Goal: Information Seeking & Learning: Learn about a topic

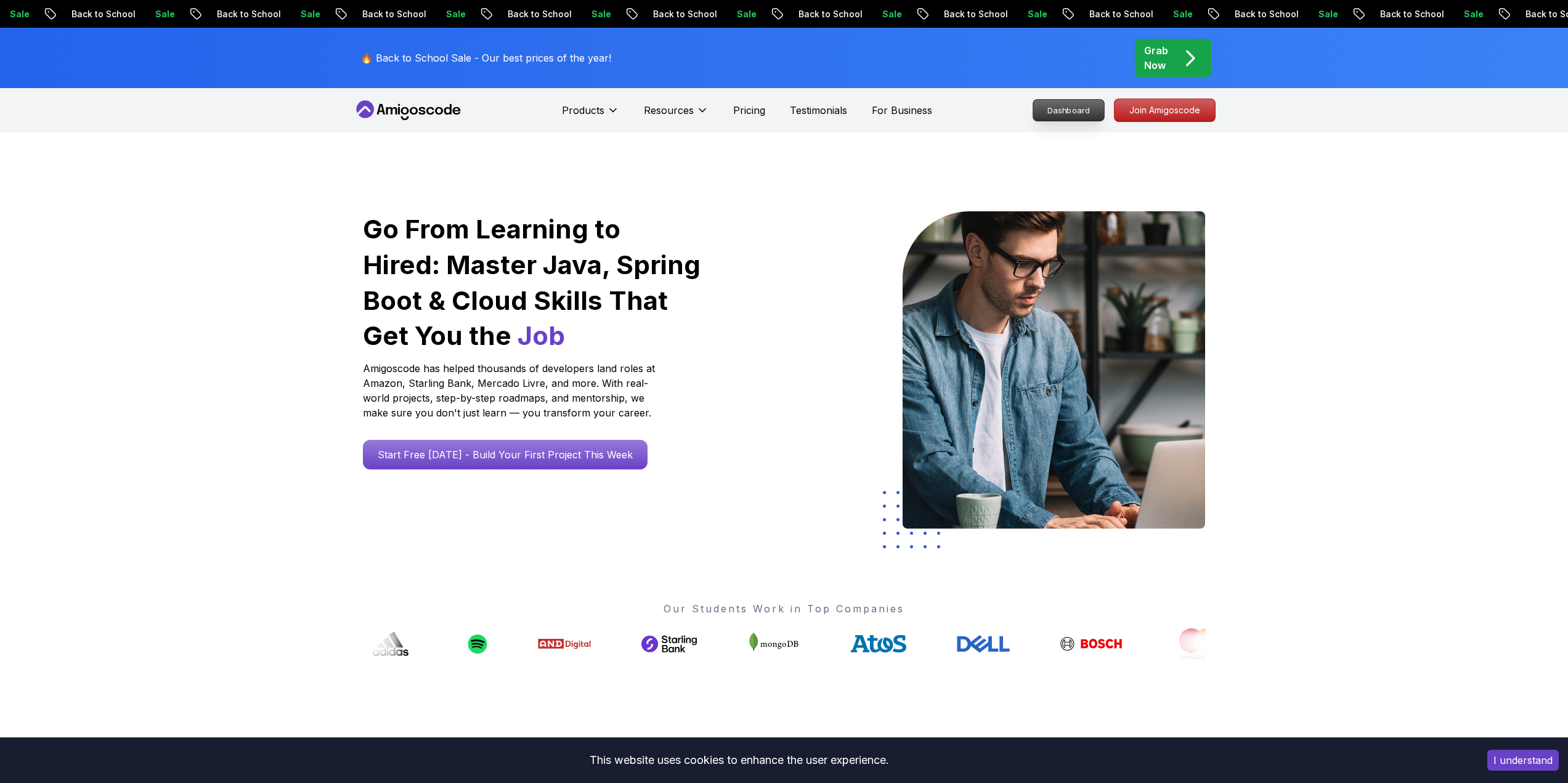
click at [1063, 115] on p "Dashboard" at bounding box center [1068, 110] width 71 height 21
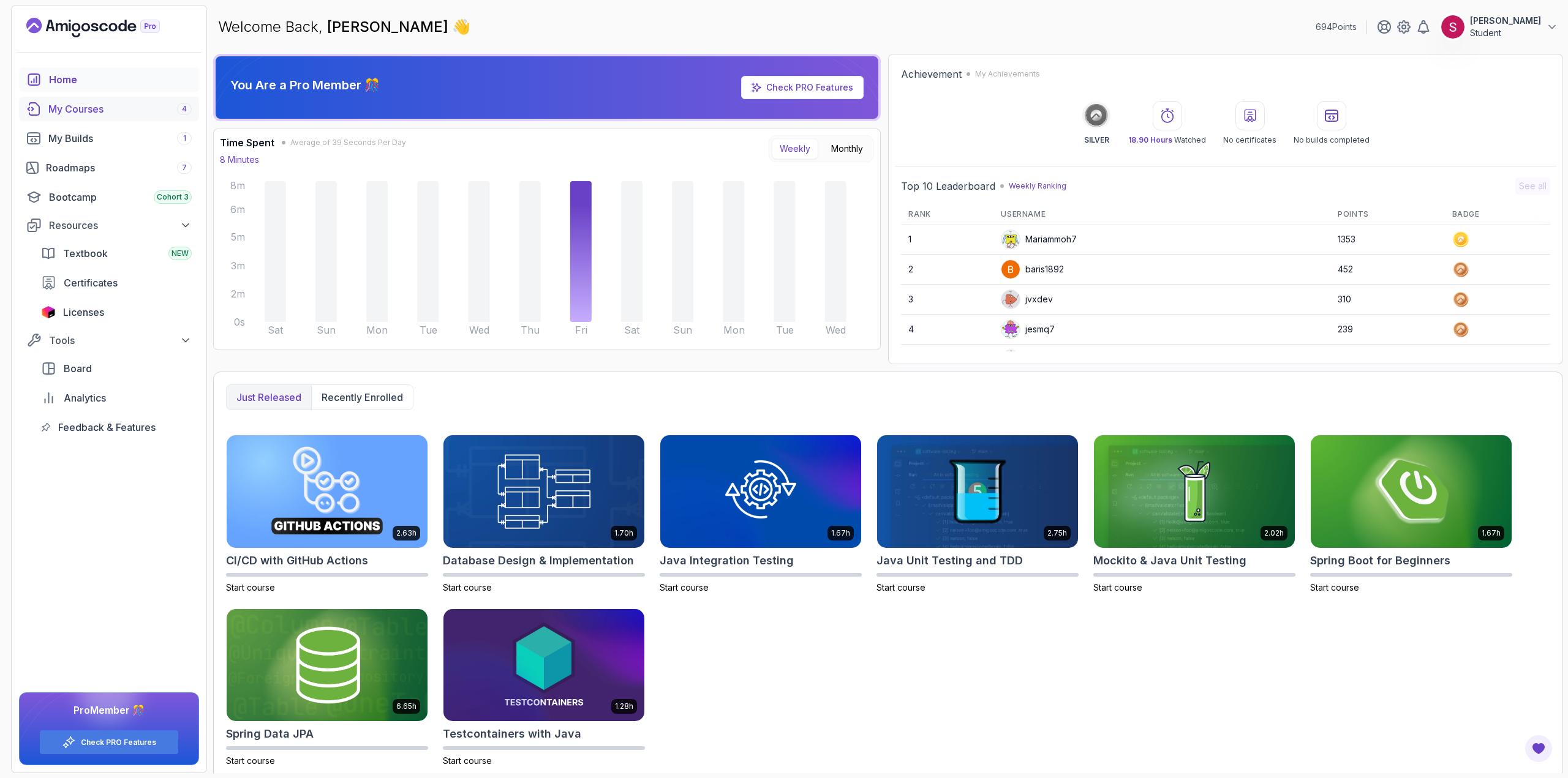
click at [126, 111] on div "My Courses 4" at bounding box center [120, 109] width 143 height 15
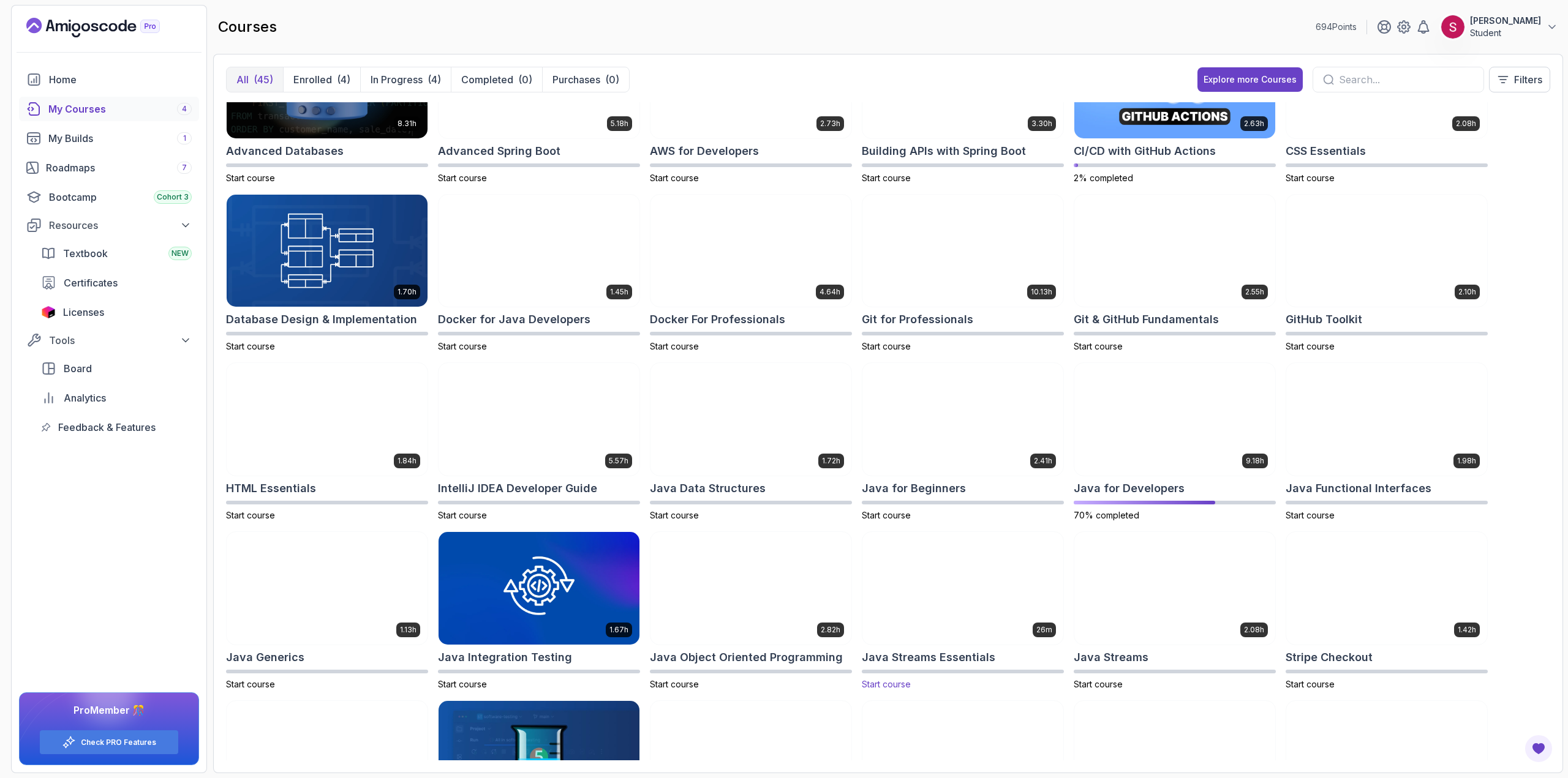
scroll to position [183, 0]
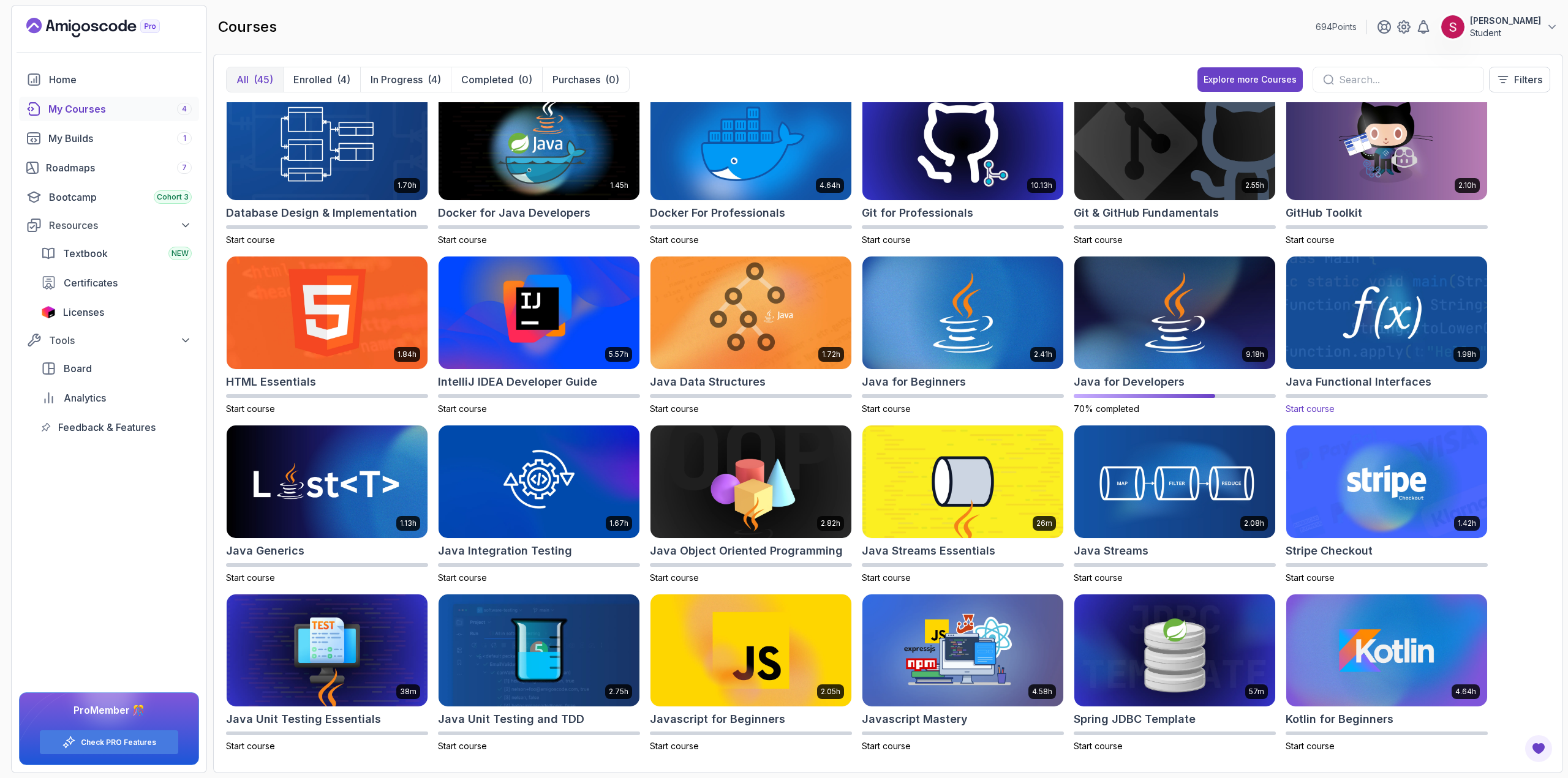
drag, startPoint x: 1363, startPoint y: 309, endPoint x: 1352, endPoint y: 287, distance: 24.6
click at [1352, 287] on img at bounding box center [1386, 313] width 211 height 118
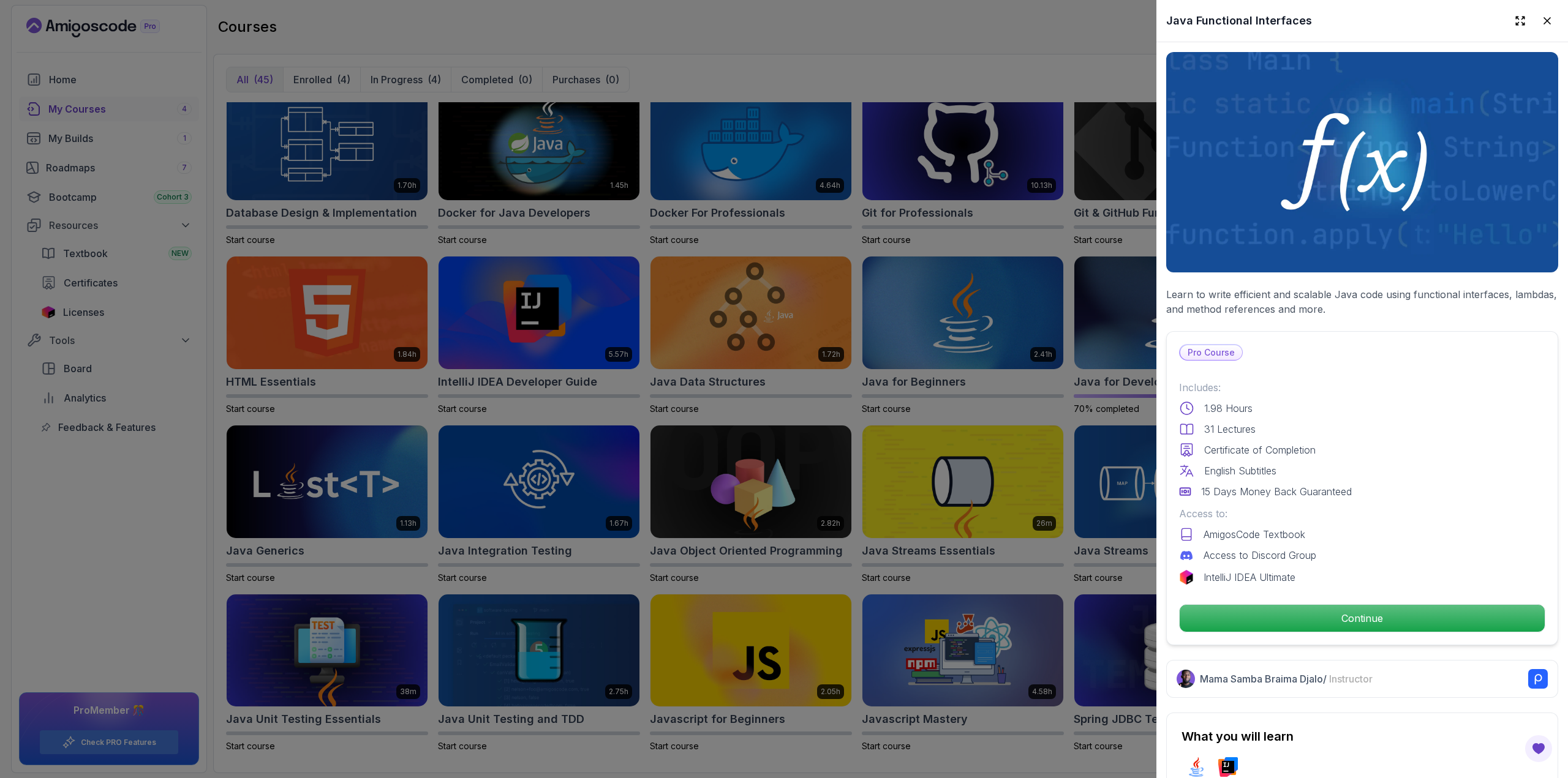
click at [1144, 340] on div at bounding box center [784, 389] width 1568 height 778
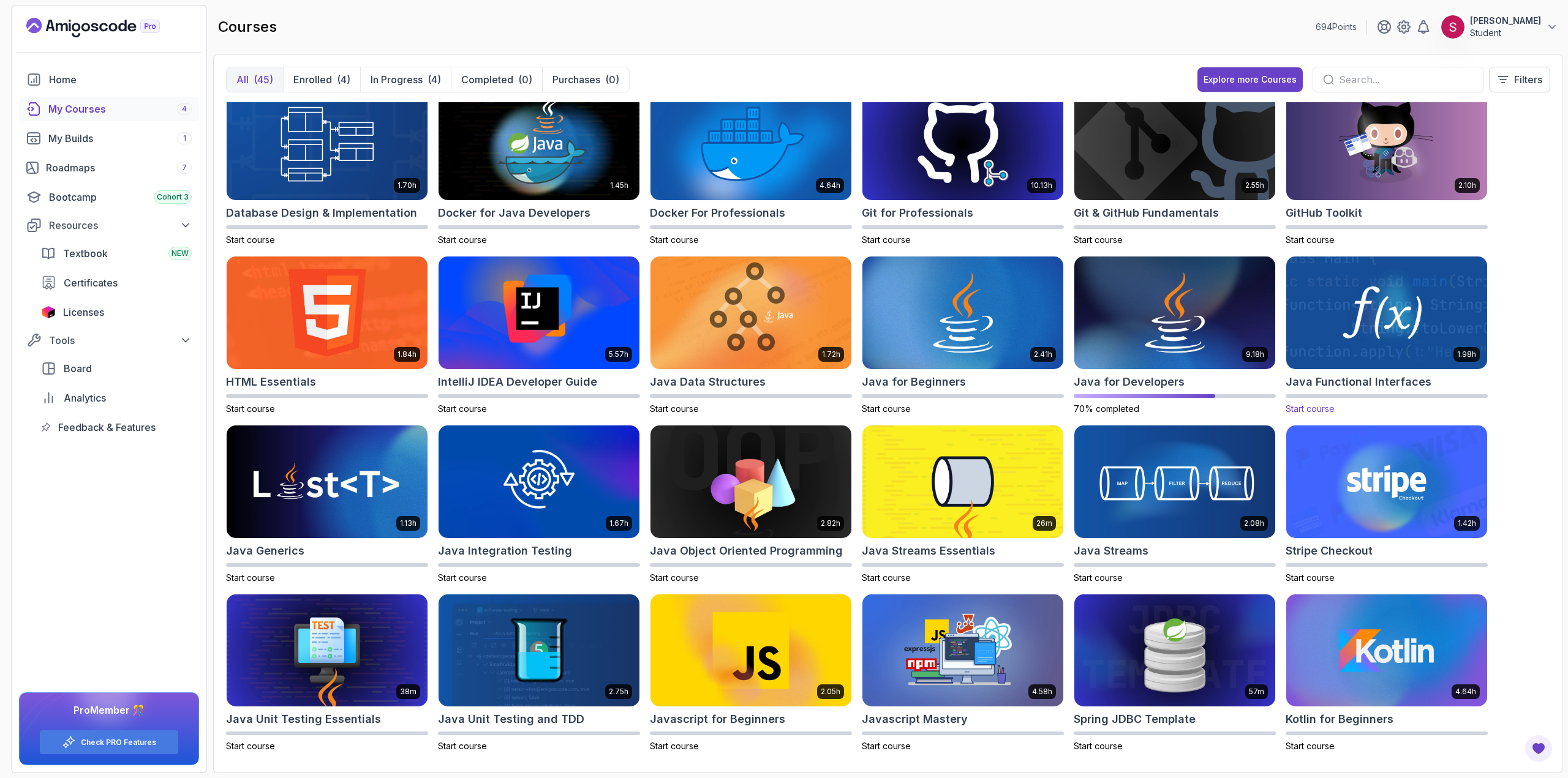
click at [1378, 295] on img at bounding box center [1386, 313] width 211 height 118
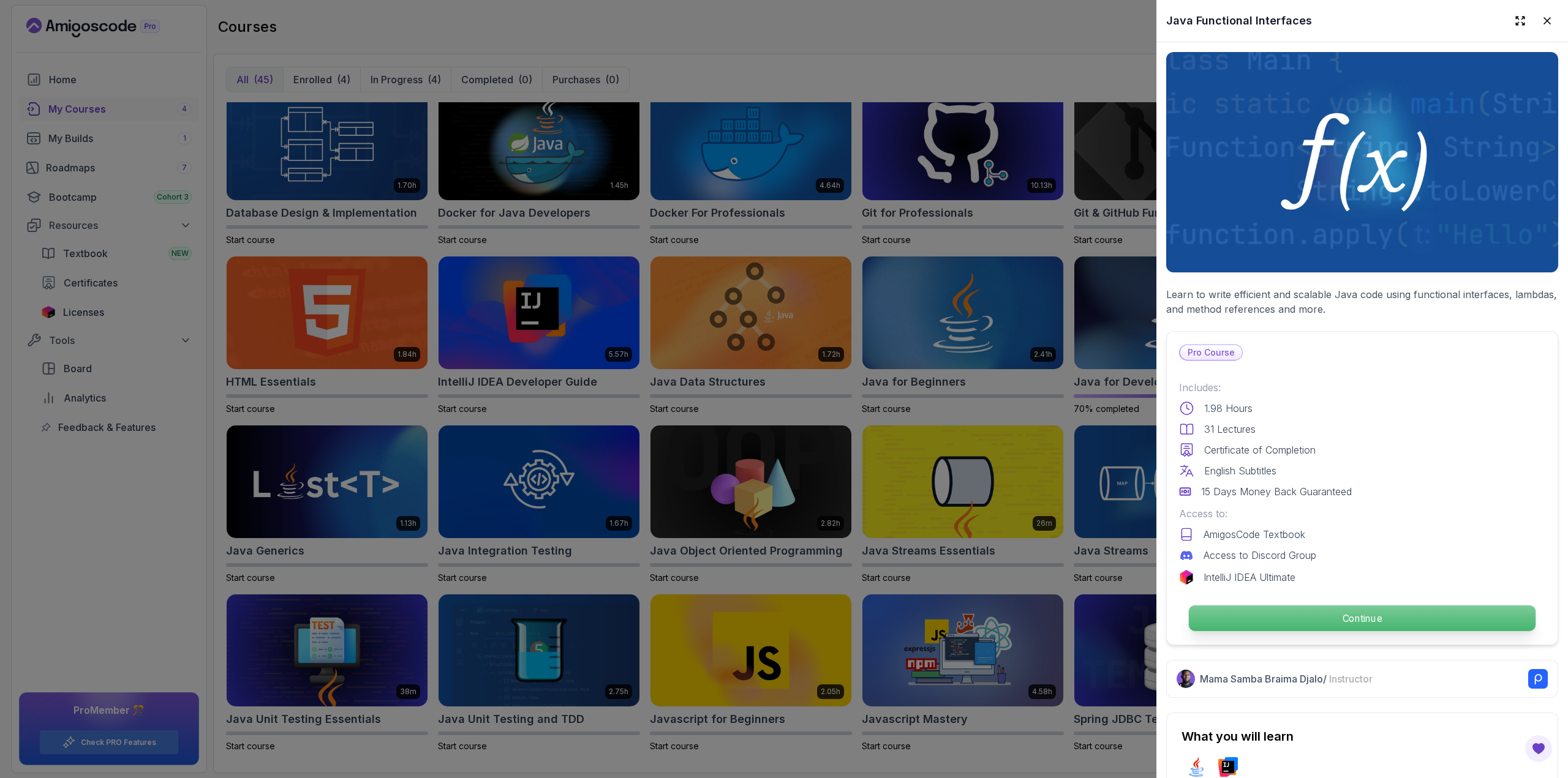
click at [1379, 614] on p "Continue" at bounding box center [1362, 618] width 347 height 25
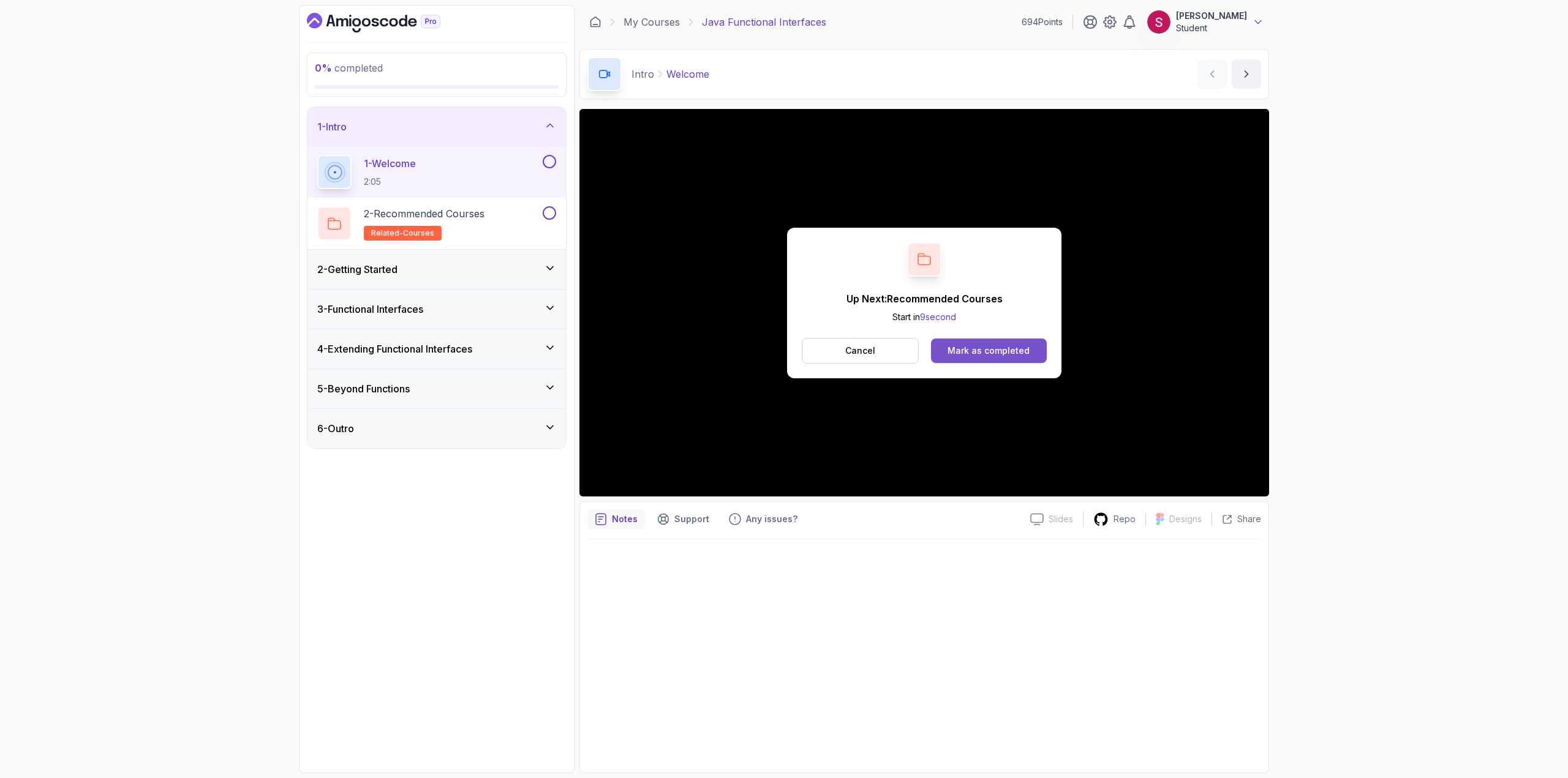
click at [1012, 355] on div "Mark as completed" at bounding box center [989, 351] width 82 height 12
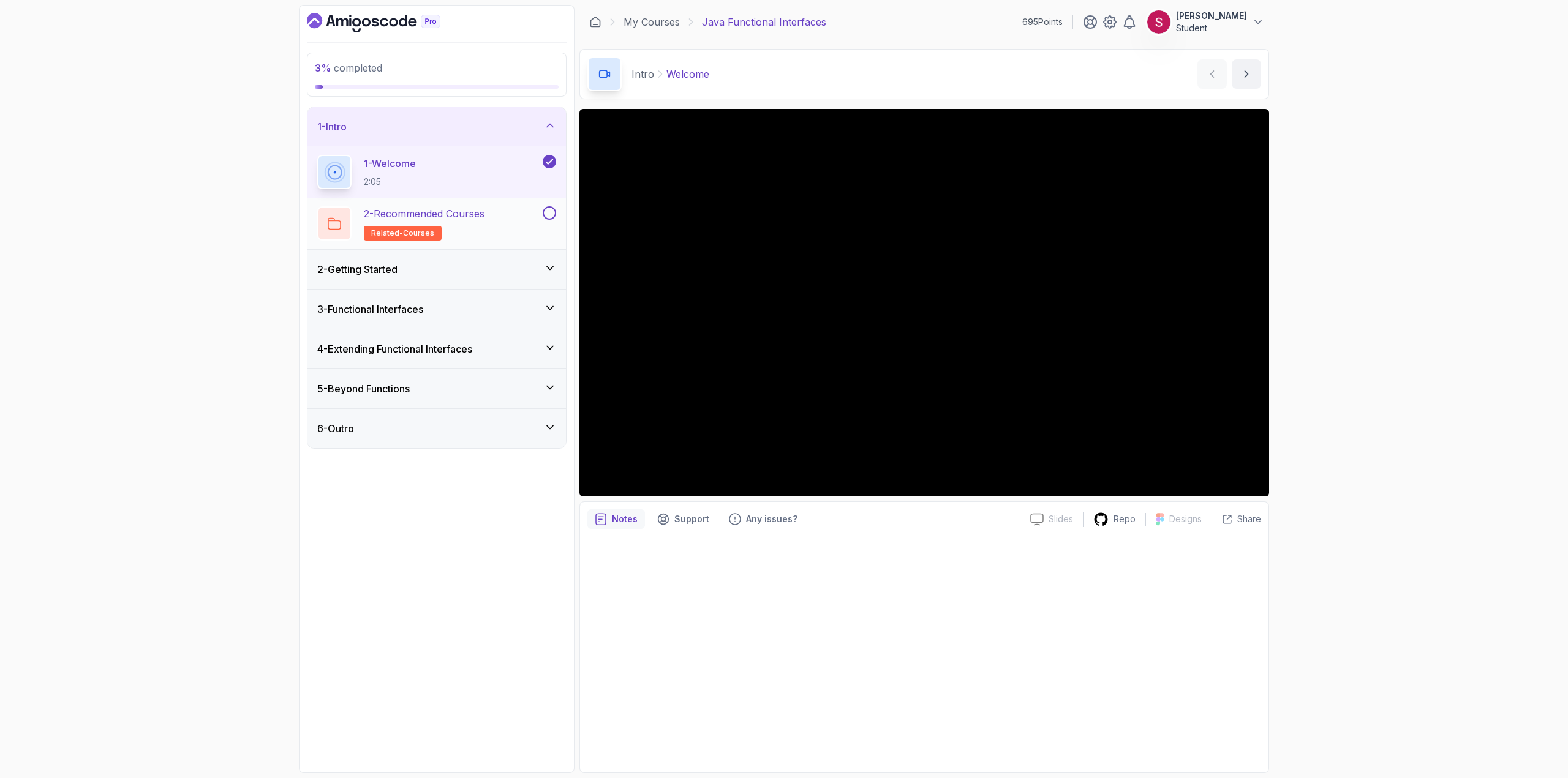
click at [444, 226] on h2 "2 - Recommended Courses related-courses" at bounding box center [424, 223] width 121 height 34
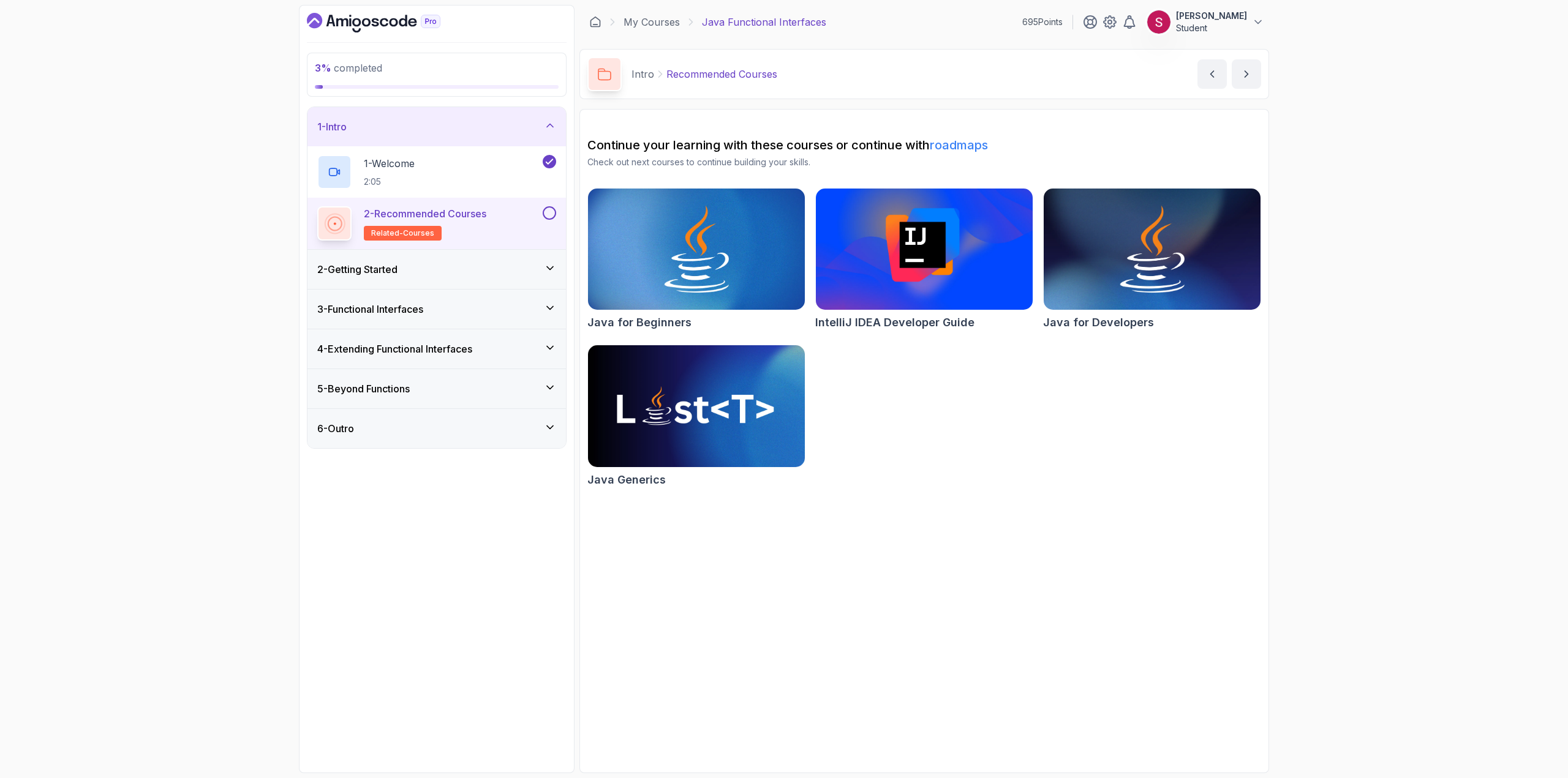
click at [483, 262] on div "2 - Getting Started" at bounding box center [437, 269] width 239 height 15
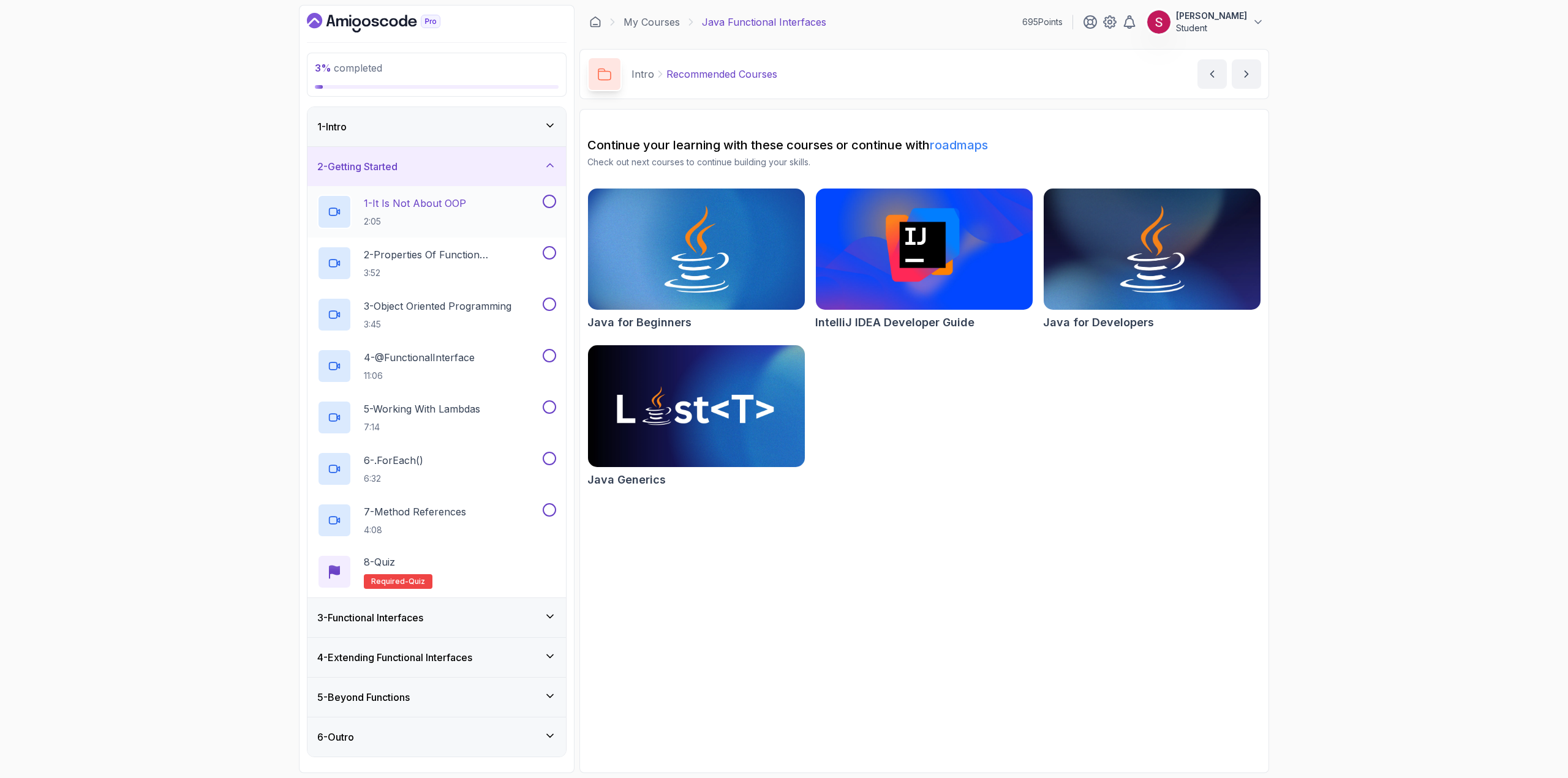
click at [437, 216] on p "2:05" at bounding box center [415, 221] width 102 height 12
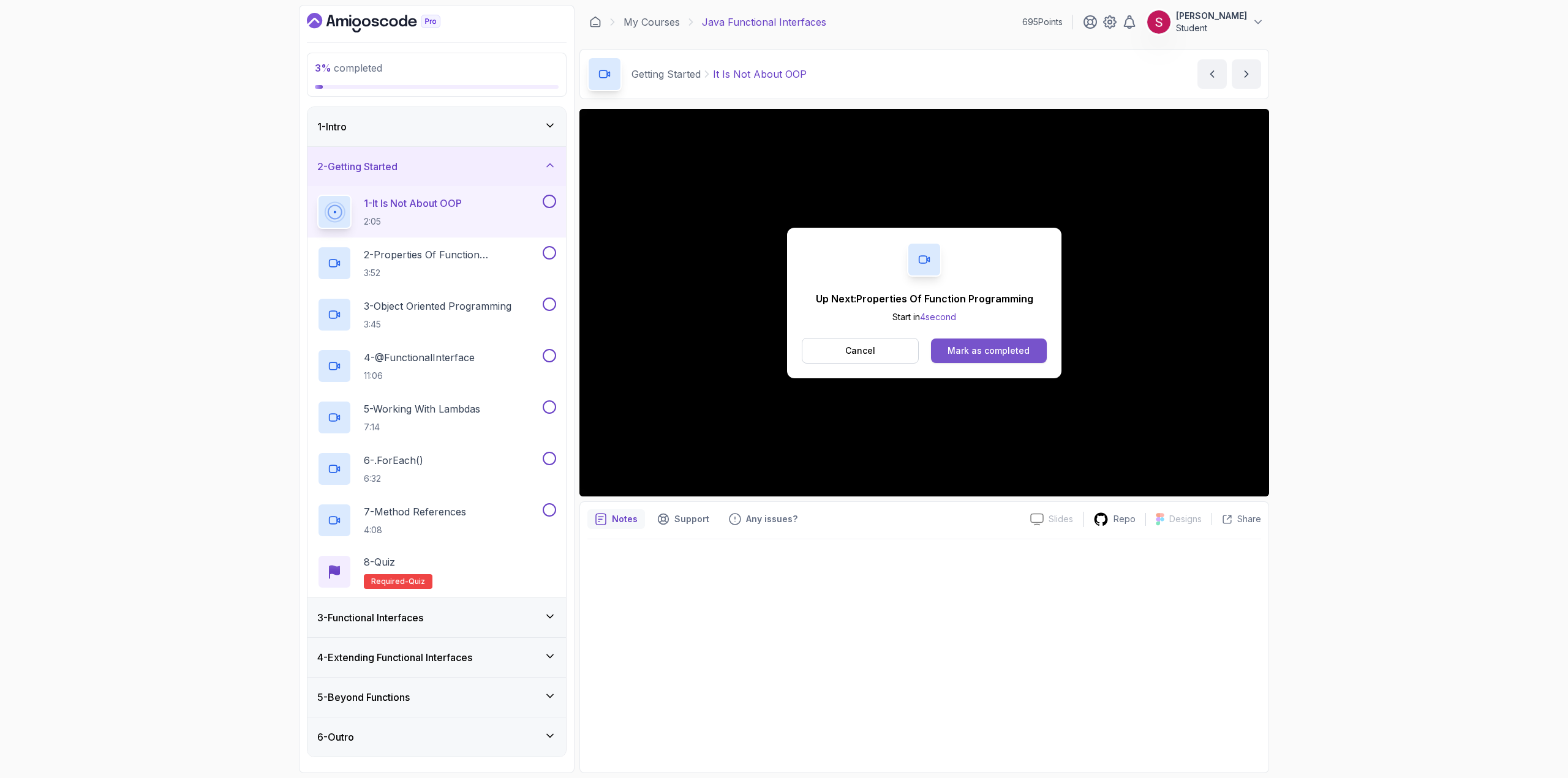
click at [984, 351] on div "Mark as completed" at bounding box center [989, 351] width 82 height 12
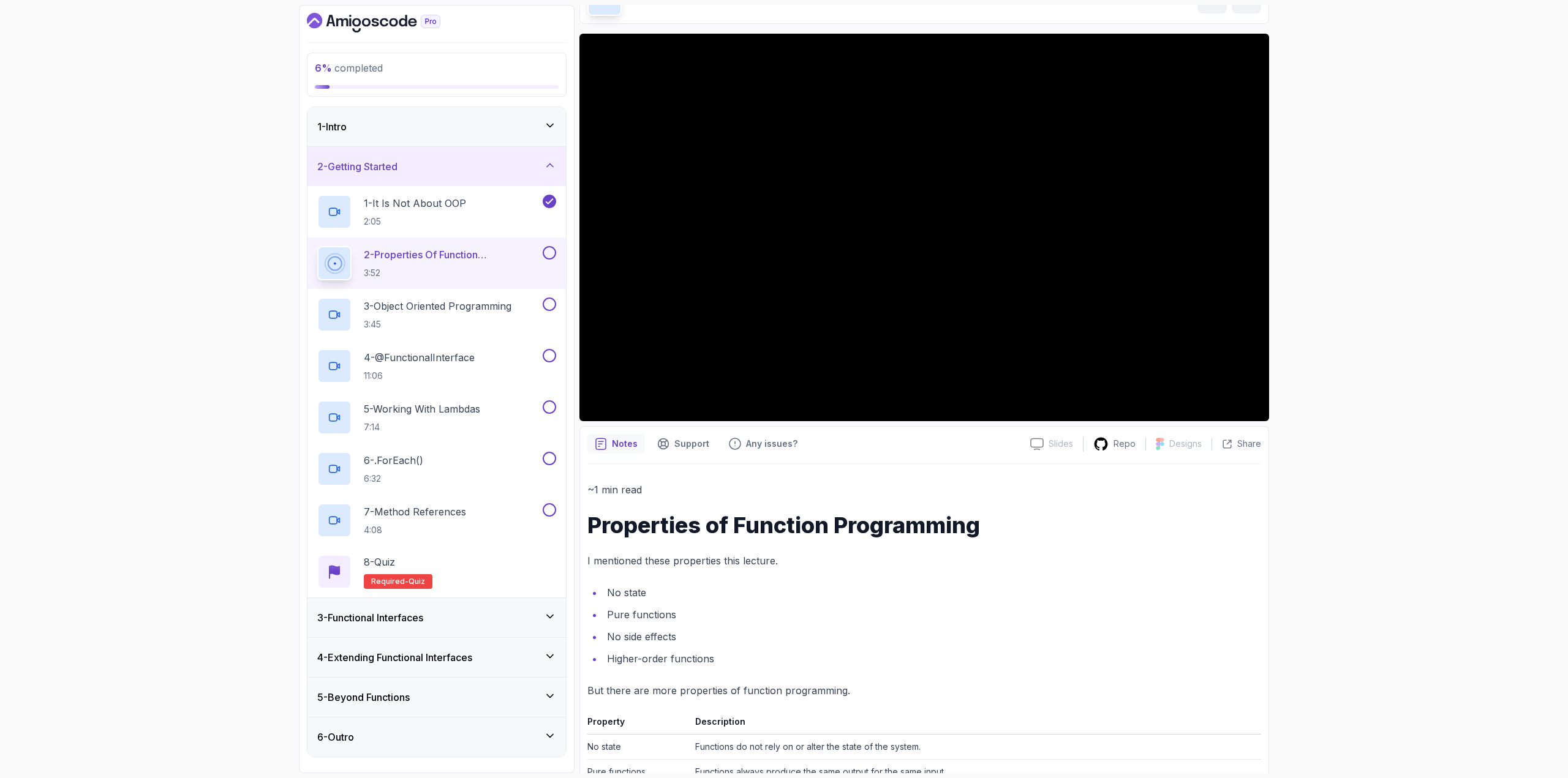
scroll to position [72, 0]
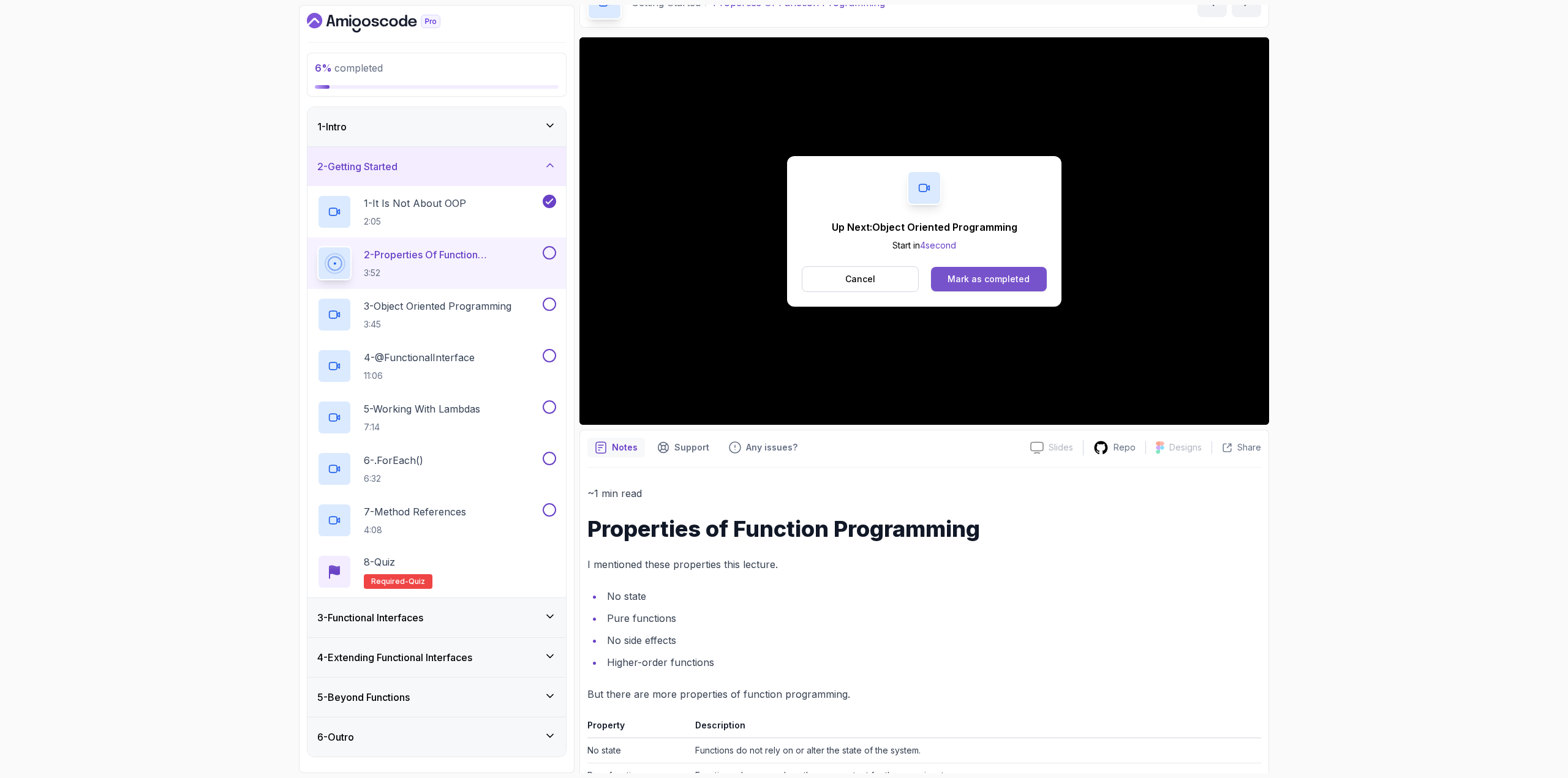
click at [978, 280] on div "Mark as completed" at bounding box center [989, 279] width 82 height 12
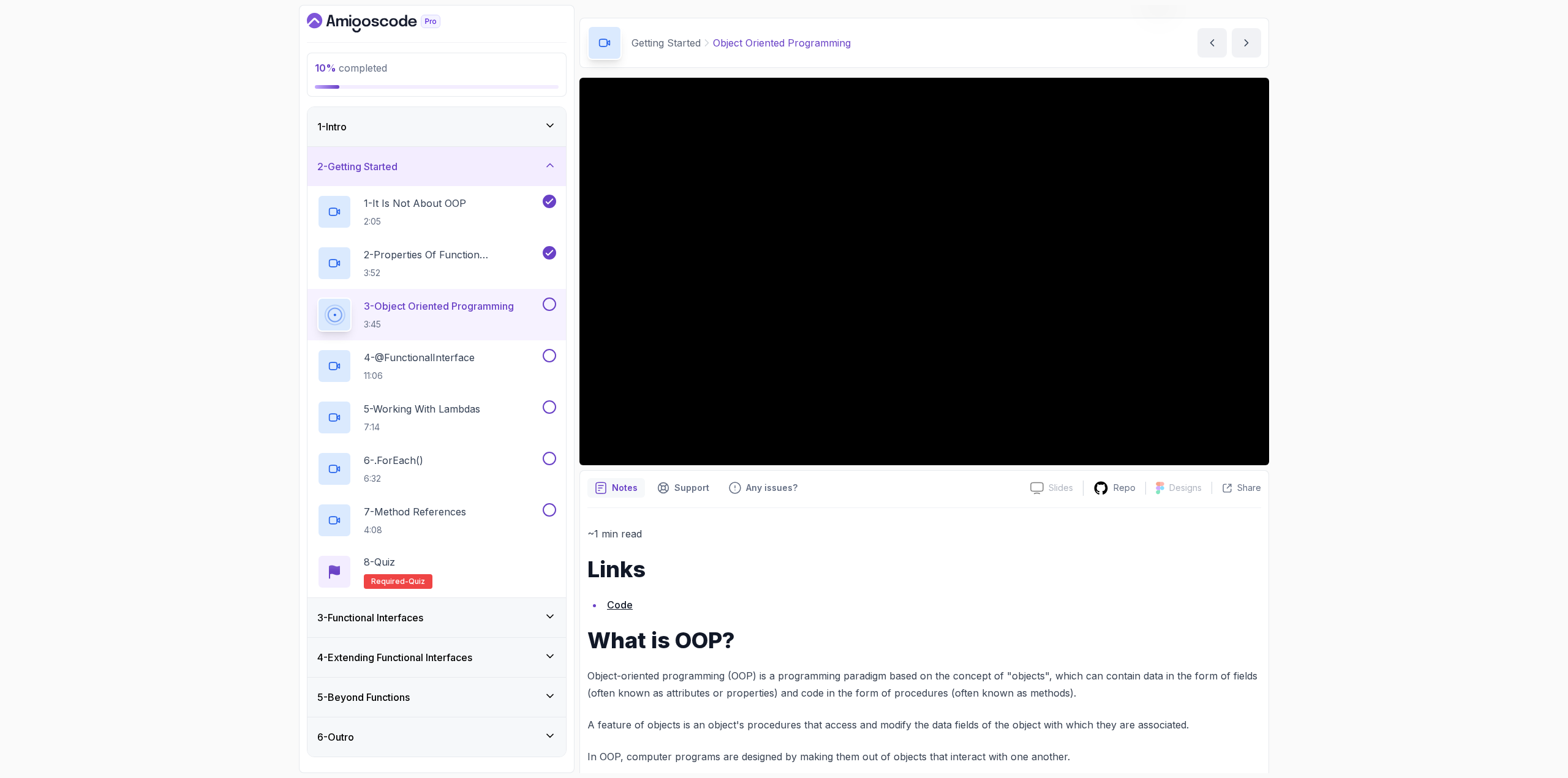
scroll to position [49, 0]
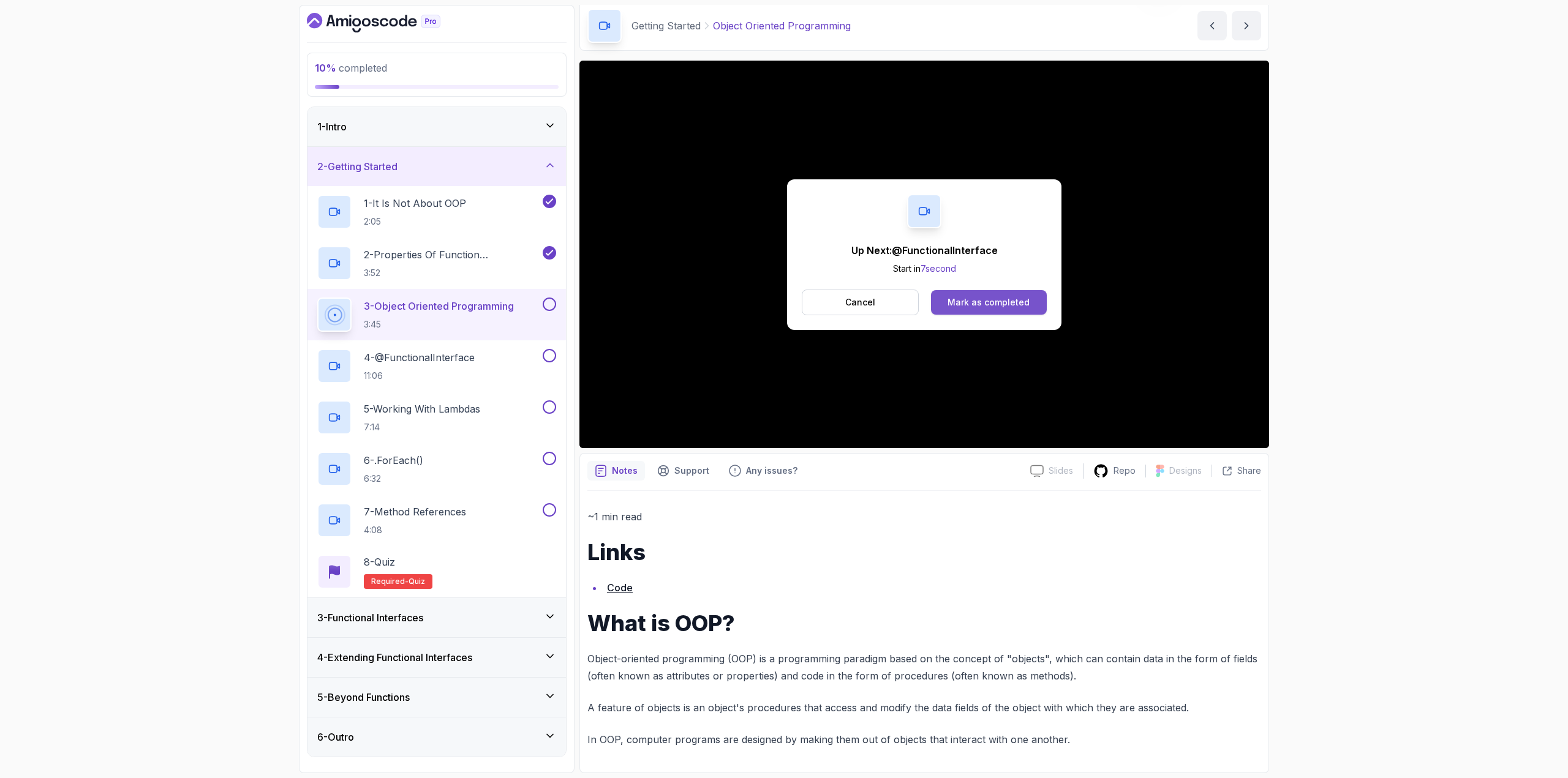
click at [992, 305] on div "Mark as completed" at bounding box center [989, 302] width 82 height 12
